Goal: Find specific page/section: Find specific page/section

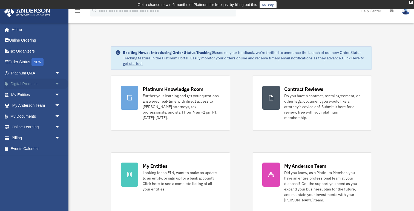
click at [56, 83] on span "arrow_drop_down" at bounding box center [60, 84] width 11 height 11
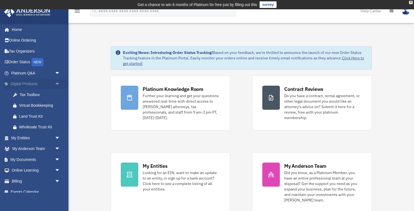
click at [56, 83] on span "arrow_drop_up" at bounding box center [60, 84] width 11 height 11
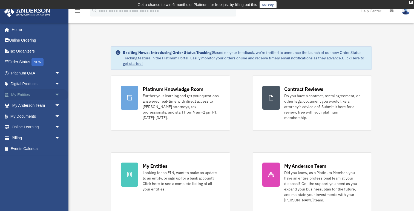
click at [56, 96] on span "arrow_drop_down" at bounding box center [60, 94] width 11 height 11
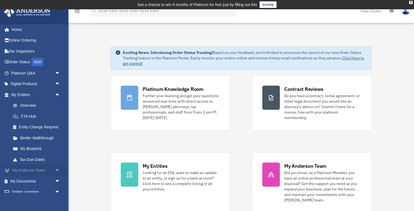
click at [61, 169] on span "arrow_drop_down" at bounding box center [60, 170] width 11 height 11
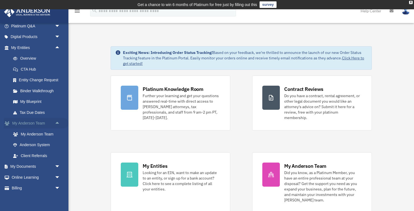
scroll to position [60, 0]
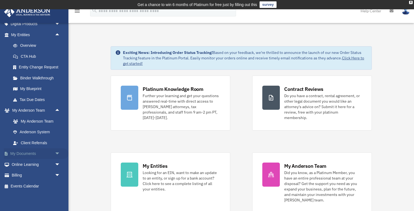
click at [58, 151] on span "arrow_drop_down" at bounding box center [60, 153] width 11 height 11
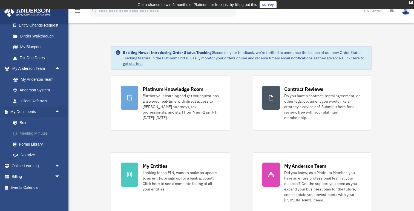
scroll to position [103, 0]
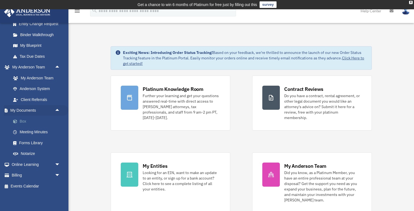
click at [20, 122] on link "Box" at bounding box center [38, 121] width 61 height 11
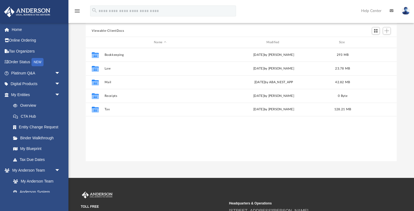
scroll to position [47, 0]
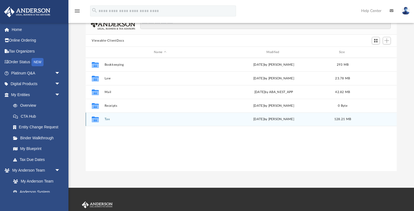
click at [104, 117] on div "Collaborated Folder Tax [DATE] by [PERSON_NAME] 128.21 MB" at bounding box center [241, 120] width 311 height 14
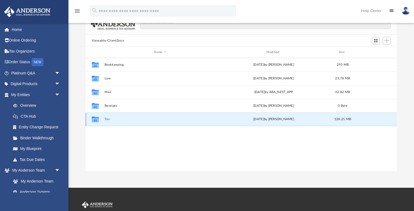
click at [108, 121] on button "Tax" at bounding box center [160, 119] width 111 height 4
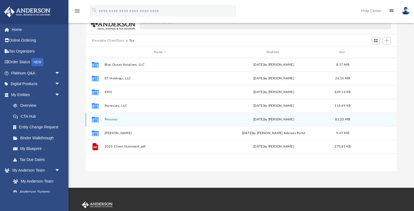
click at [112, 119] on button "Personal" at bounding box center [160, 120] width 111 height 4
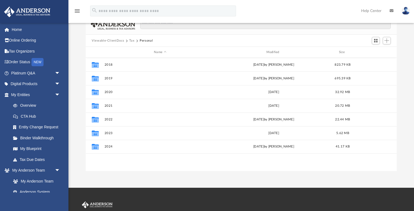
click at [131, 40] on button "Tax" at bounding box center [131, 40] width 5 height 5
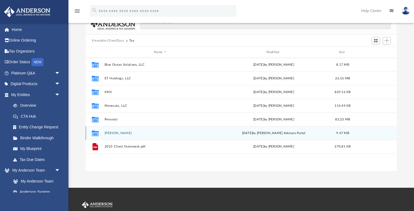
click at [127, 132] on button "[PERSON_NAME]" at bounding box center [160, 133] width 111 height 4
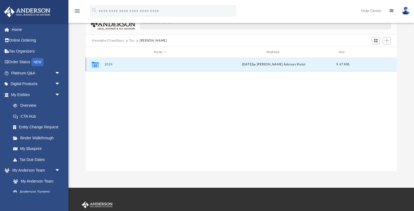
click at [107, 65] on button "2024" at bounding box center [160, 65] width 111 height 4
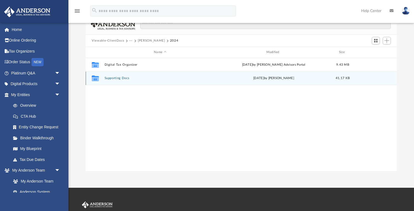
click at [125, 74] on div "Collaborated Folder Supporting Docs [DATE] by [PERSON_NAME] 41.17 KB" at bounding box center [241, 78] width 311 height 14
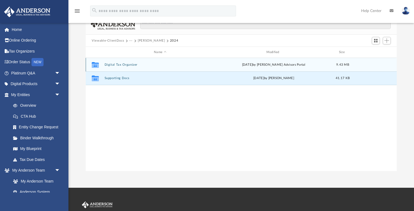
click at [123, 66] on button "Digital Tax Organizer" at bounding box center [160, 65] width 111 height 4
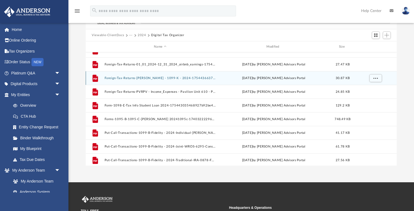
scroll to position [22, 0]
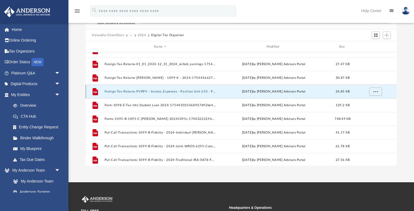
click at [182, 92] on button "Foreign-Tax-Returns-PVRPV - Income_Expenses - Pavilion Unit 610 - Paradise _ [D…" at bounding box center [160, 92] width 111 height 4
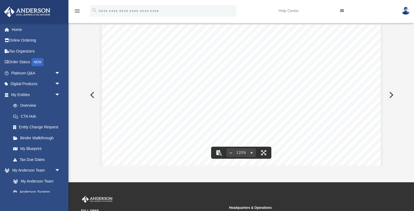
scroll to position [35, 0]
